Goal: Task Accomplishment & Management: Manage account settings

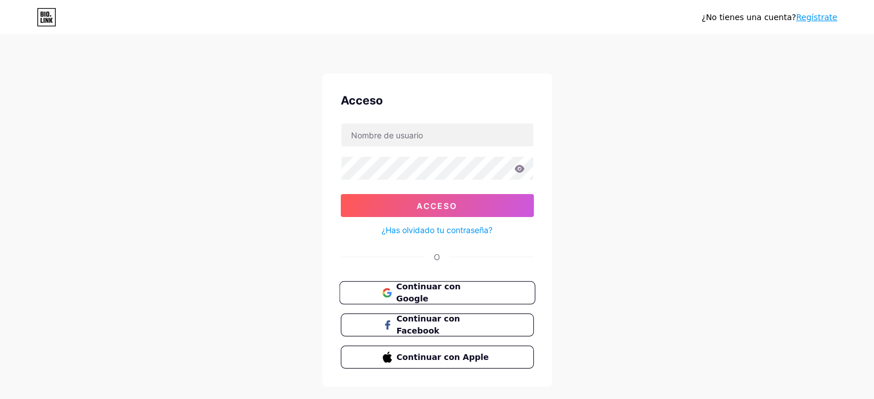
click at [516, 292] on button "Continuar con Google" at bounding box center [437, 293] width 196 height 24
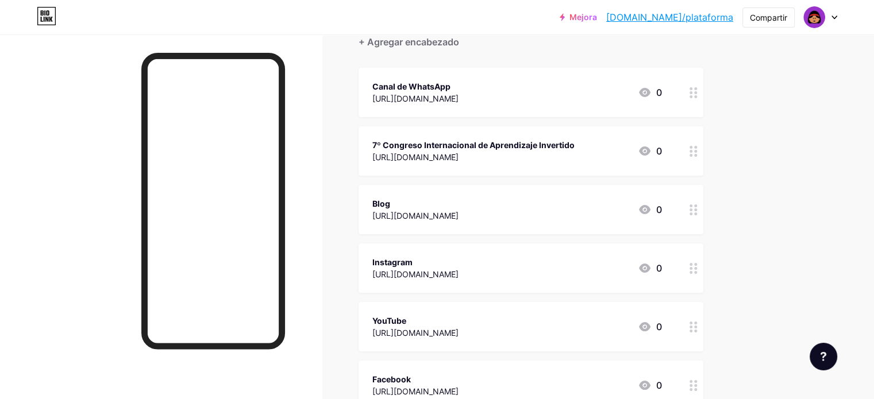
scroll to position [115, 0]
click at [554, 138] on font "7º Congreso Internacional de Aprendizaje Invertido" at bounding box center [473, 143] width 202 height 10
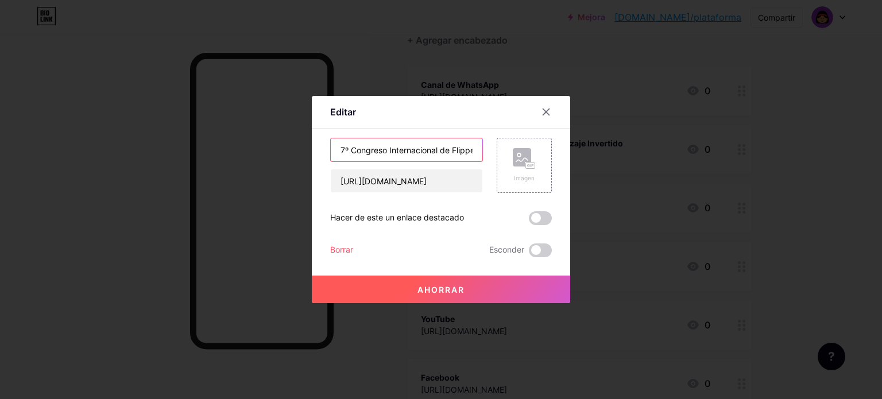
click at [345, 146] on input "7º Congreso Internacional de Flipped Learning" at bounding box center [407, 149] width 152 height 23
type input "8º Congreso Internacional de Flipped Learning"
click at [438, 292] on font "Ahorrar" at bounding box center [441, 290] width 47 height 10
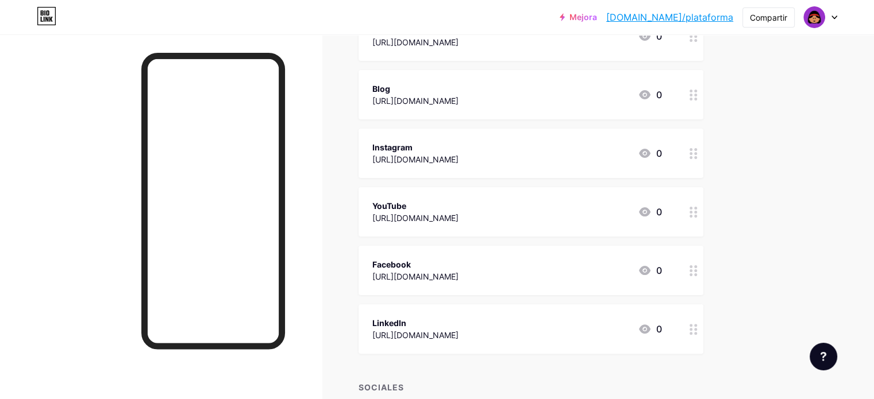
scroll to position [230, 0]
click at [406, 199] on font "YouTube" at bounding box center [389, 204] width 34 height 10
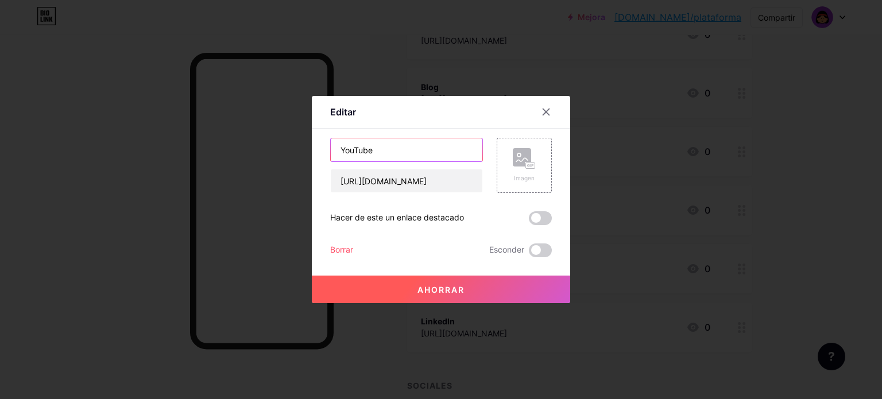
click at [339, 150] on input "YouTube" at bounding box center [407, 149] width 152 height 23
type input "Canal de YouTube"
click at [457, 292] on font "Ahorrar" at bounding box center [441, 290] width 47 height 10
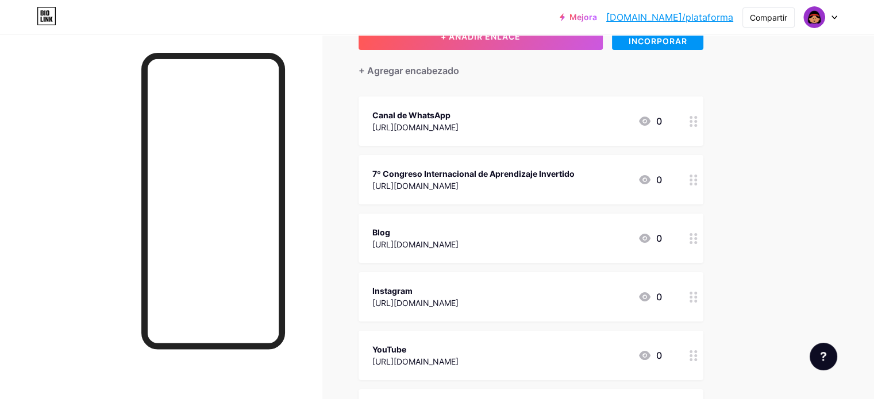
scroll to position [0, 0]
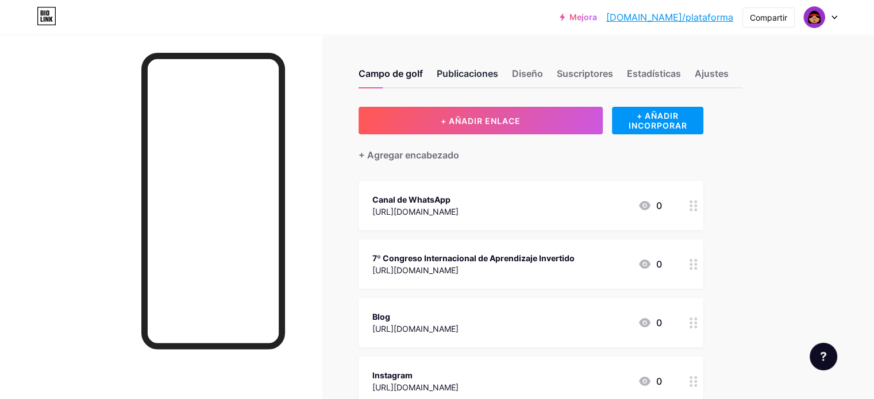
click at [498, 78] on font "Publicaciones" at bounding box center [467, 73] width 61 height 11
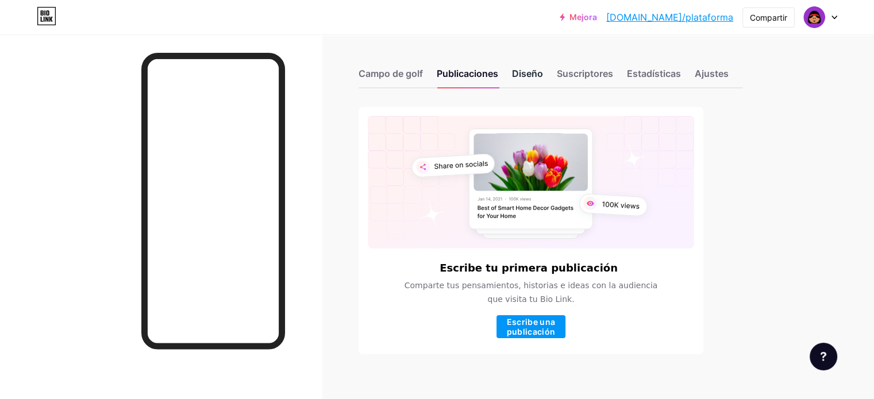
click at [543, 71] on font "Diseño" at bounding box center [527, 73] width 31 height 11
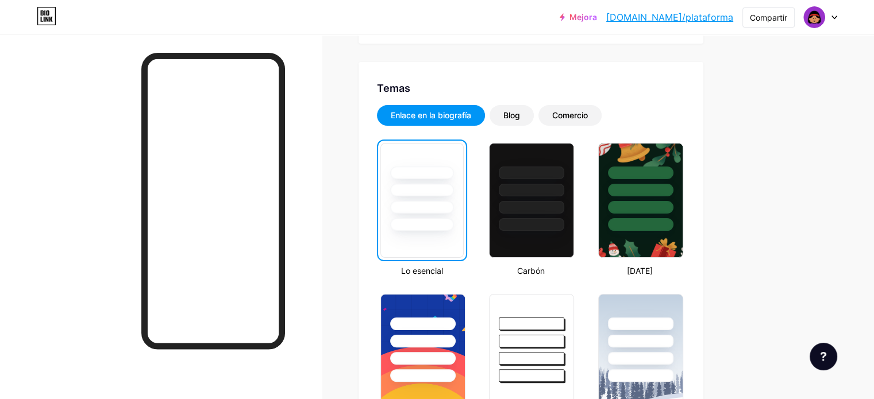
scroll to position [172, 0]
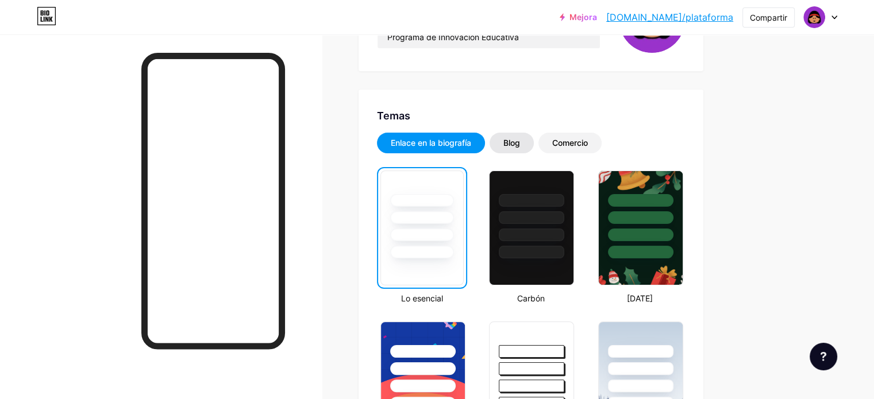
click at [520, 141] on font "Blog" at bounding box center [511, 143] width 17 height 10
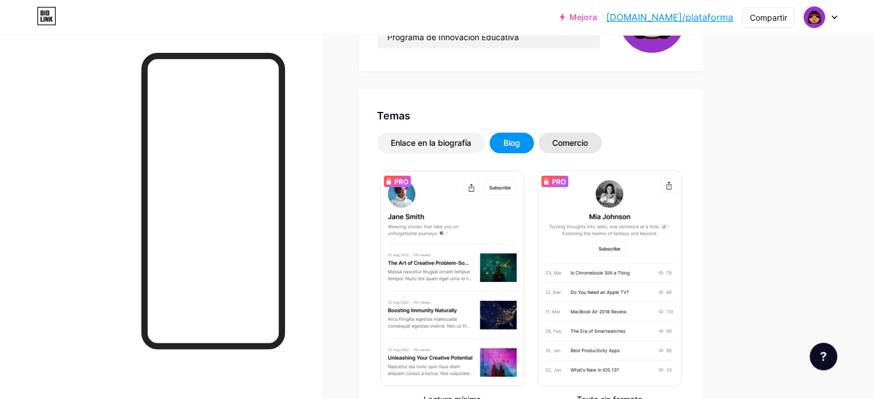
click at [588, 146] on font "Comercio" at bounding box center [570, 143] width 36 height 10
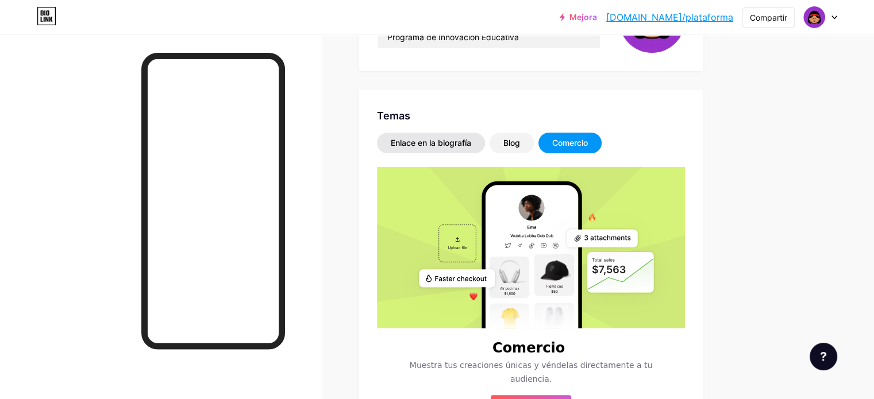
click at [471, 141] on font "Enlace en la biografía" at bounding box center [431, 143] width 80 height 10
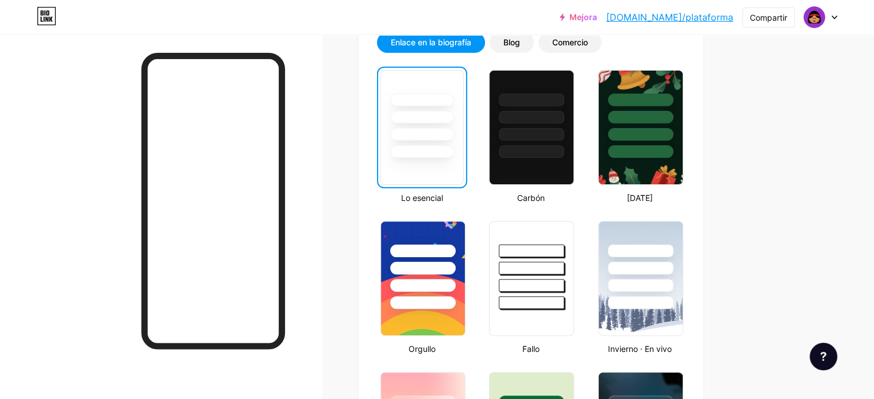
scroll to position [345, 0]
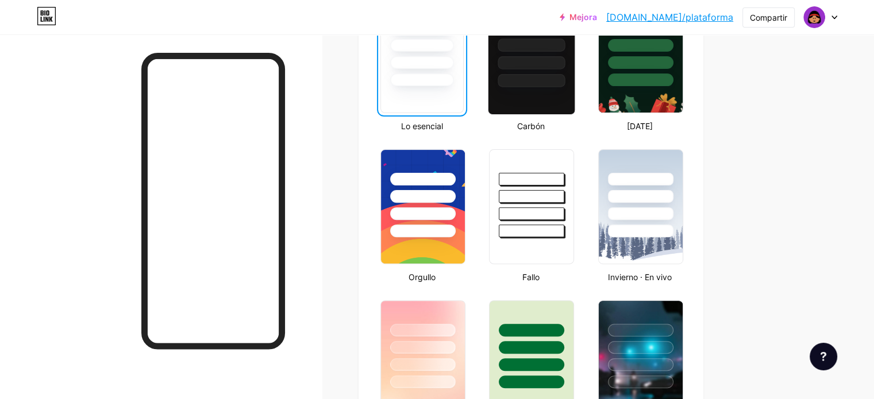
click at [565, 65] on div at bounding box center [531, 62] width 67 height 13
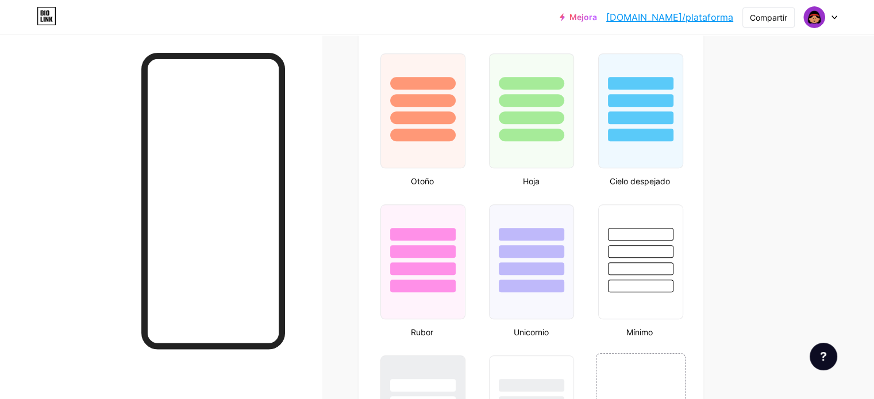
scroll to position [1091, 0]
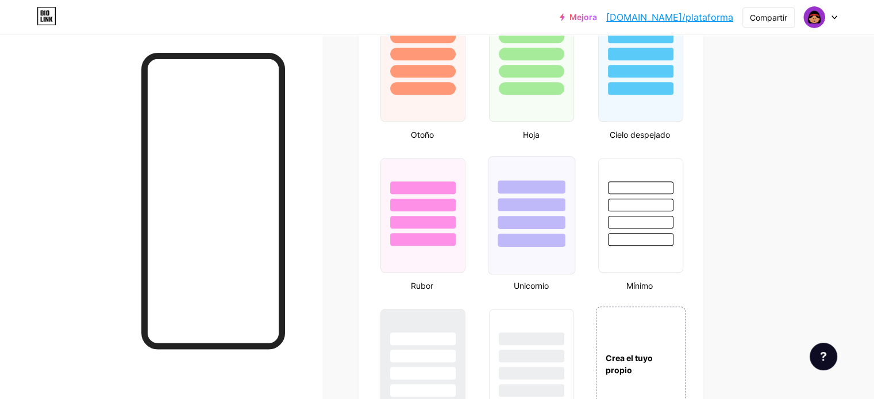
click at [562, 210] on div at bounding box center [531, 202] width 86 height 90
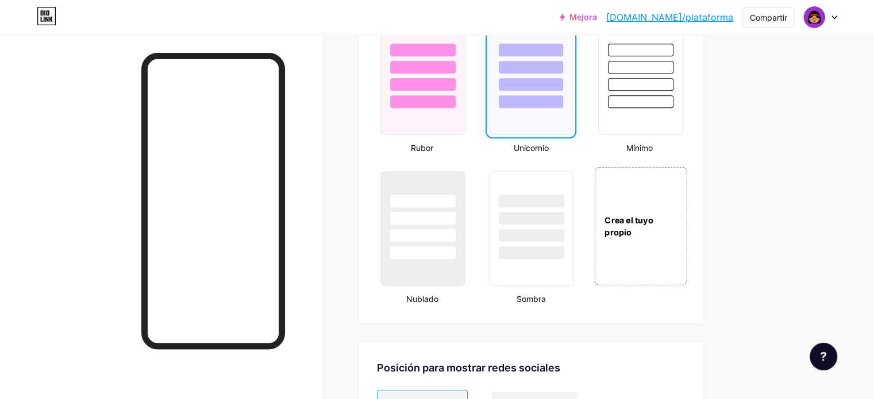
scroll to position [1321, 0]
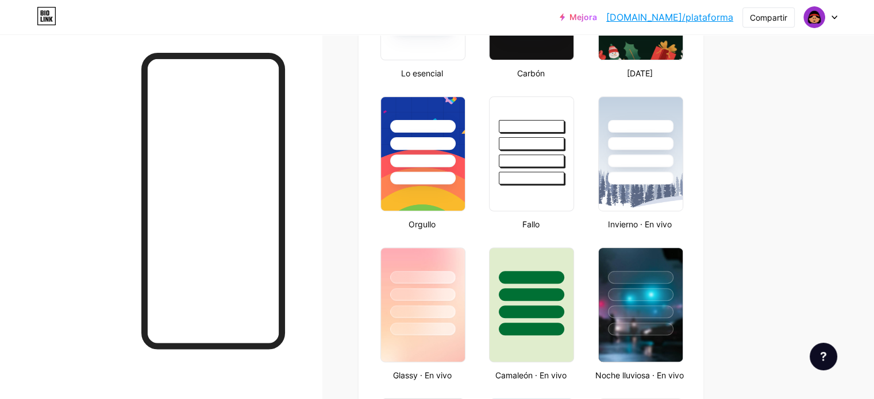
scroll to position [0, 0]
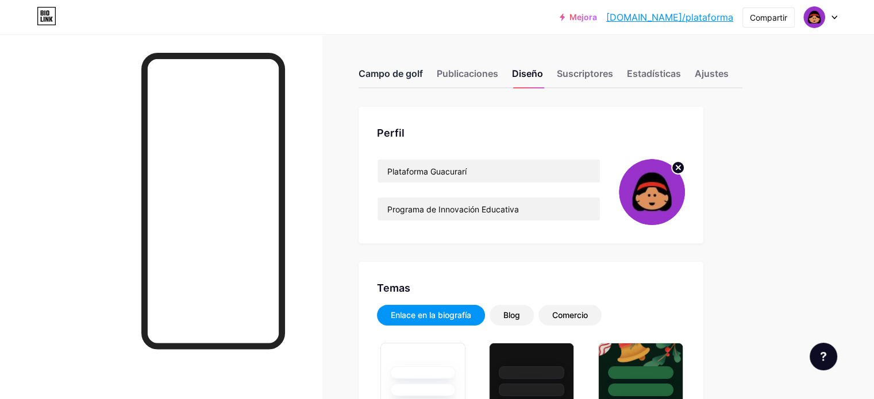
click at [423, 71] on font "Campo de golf" at bounding box center [390, 73] width 64 height 11
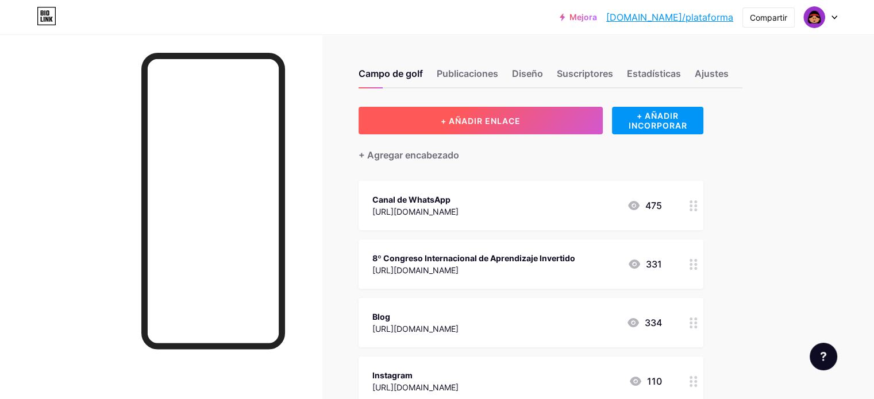
click at [547, 114] on button "+ AÑADIR ENLACE" at bounding box center [480, 121] width 244 height 28
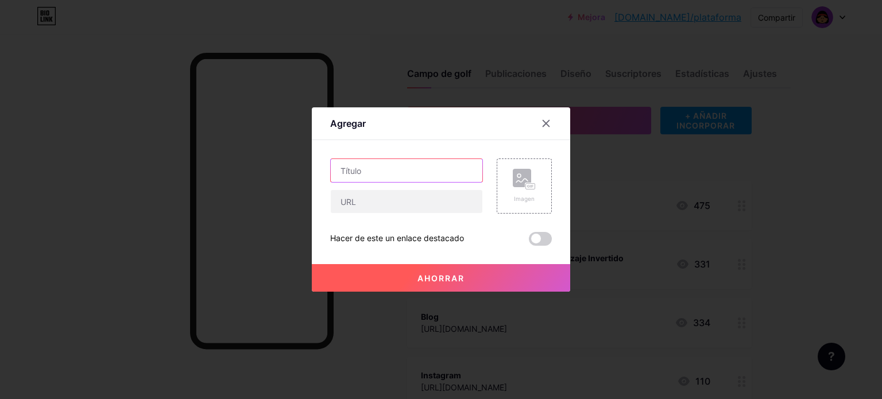
click at [437, 169] on input "text" at bounding box center [407, 170] width 152 height 23
drag, startPoint x: 427, startPoint y: 169, endPoint x: 281, endPoint y: 149, distance: 147.4
click at [282, 149] on div "Agregar Contenido YouTube Reproduce videos de YouTube sin salir de tu página. A…" at bounding box center [441, 199] width 882 height 399
type input "E-mail"
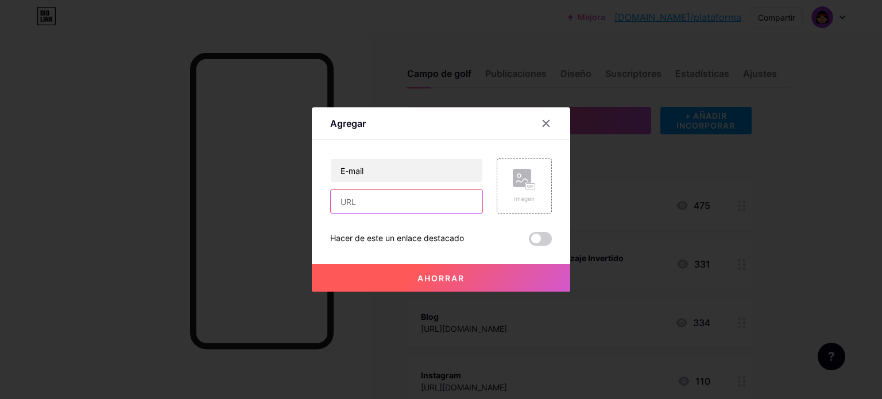
click at [388, 204] on input "text" at bounding box center [407, 201] width 152 height 23
type input "plataformaguacurari@gmail.com"
click at [453, 278] on font "Ahorrar" at bounding box center [441, 278] width 47 height 10
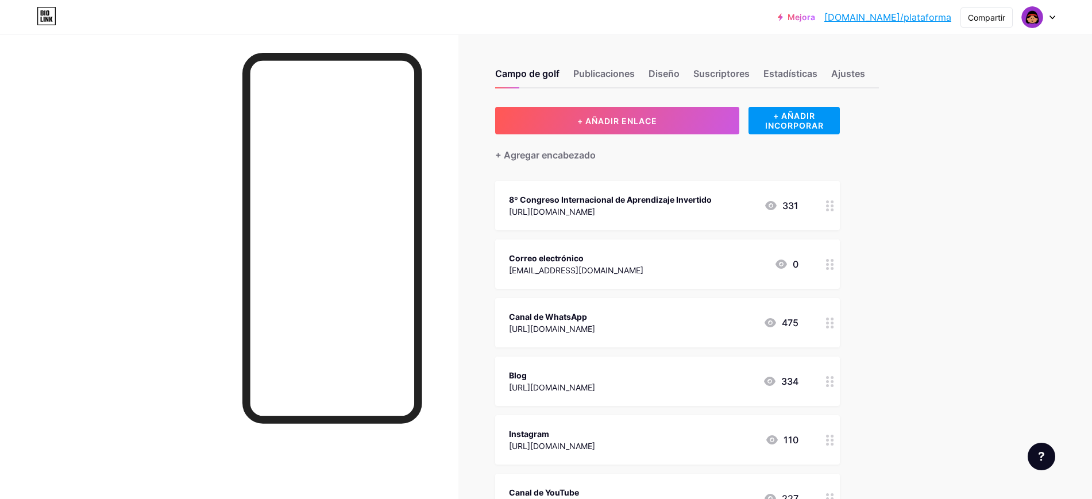
drag, startPoint x: 882, startPoint y: 4, endPoint x: 230, endPoint y: 301, distance: 715.9
click at [230, 301] on div at bounding box center [229, 283] width 458 height 499
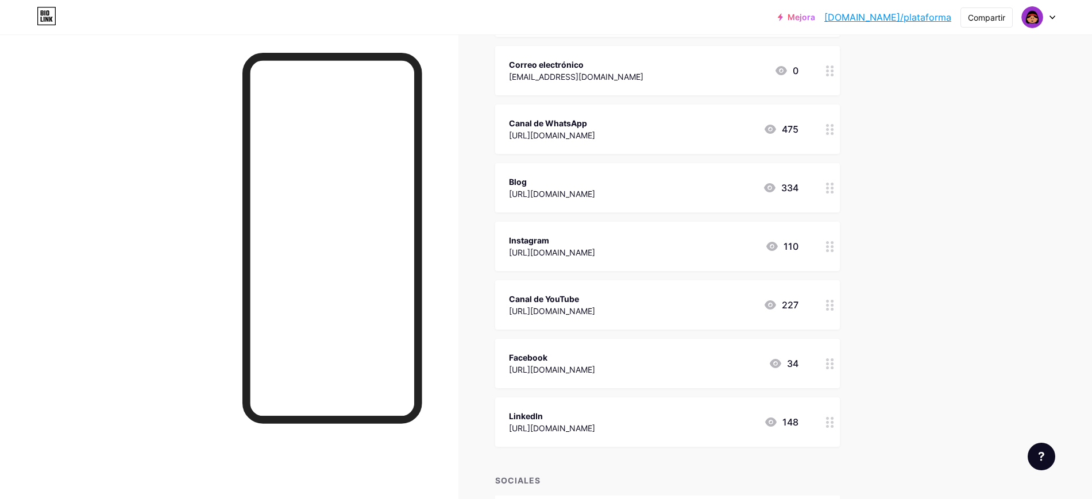
scroll to position [309, 0]
